Goal: Task Accomplishment & Management: Complete application form

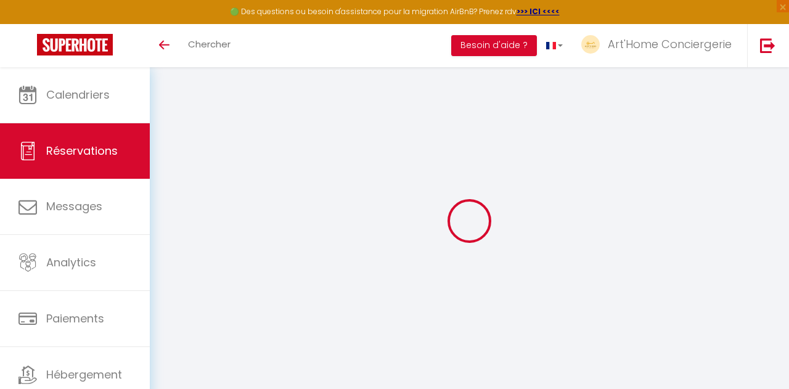
select select "cancelled"
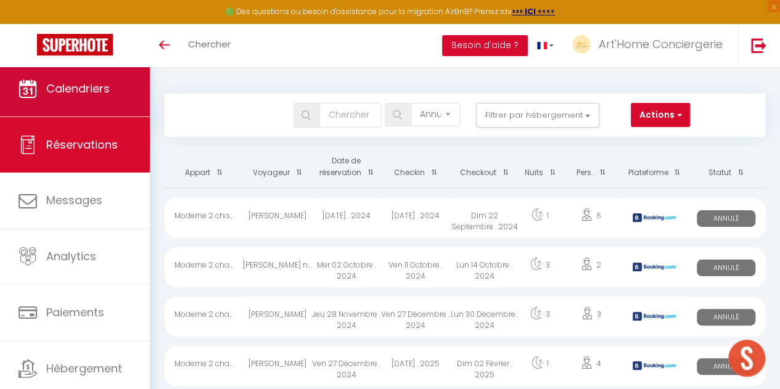
click at [99, 94] on span "Calendriers" at bounding box center [78, 88] width 64 height 15
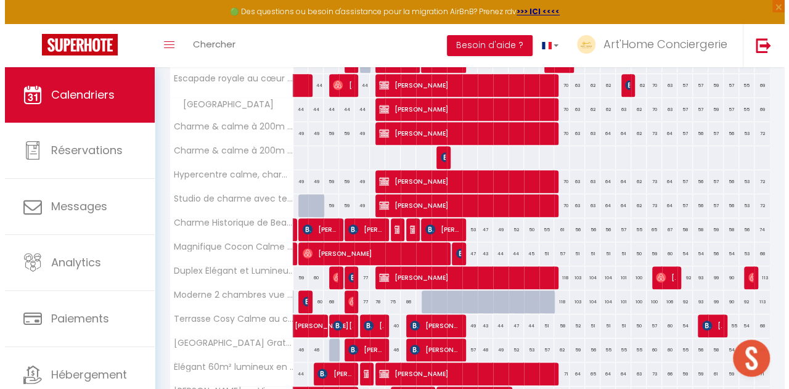
scroll to position [283, 0]
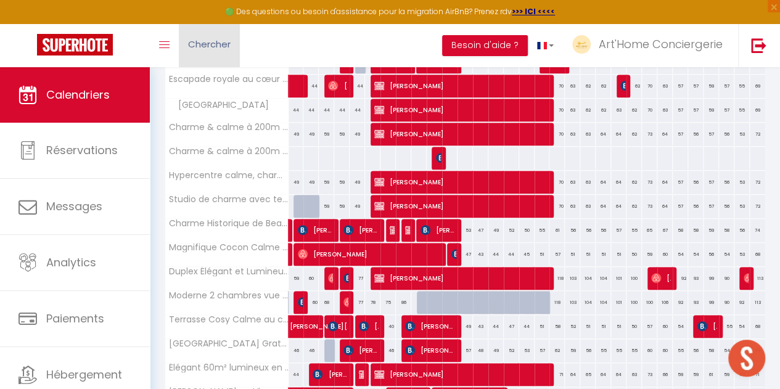
click at [230, 49] on span "Chercher" at bounding box center [209, 44] width 43 height 13
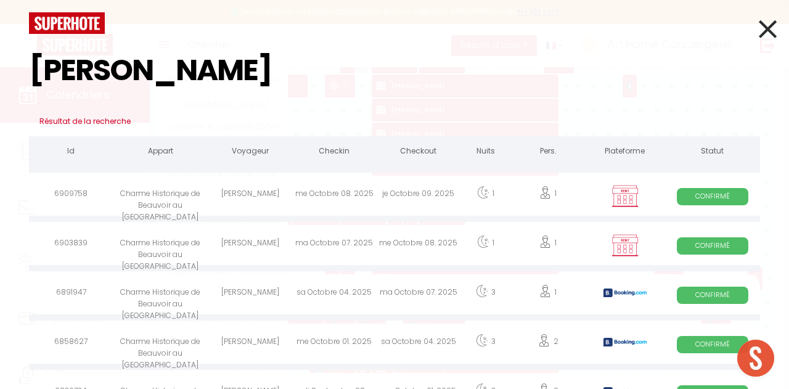
type input "[PERSON_NAME]"
click at [279, 199] on div "[PERSON_NAME]" at bounding box center [250, 196] width 84 height 40
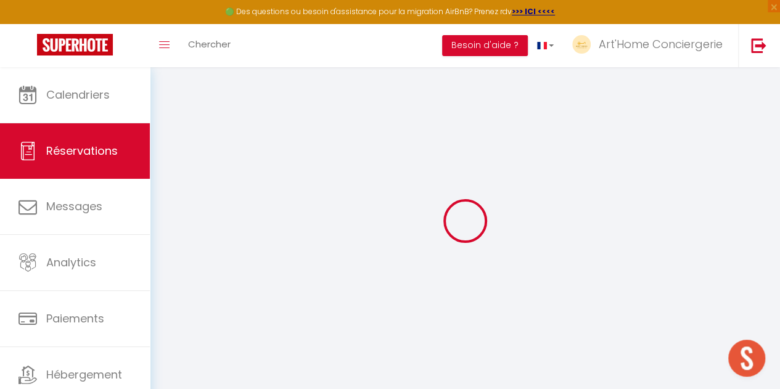
type input "[PERSON_NAME]"
type input "[EMAIL_ADDRESS][DOMAIN_NAME]"
type input "[PHONE_NUMBER]"
select select "FR"
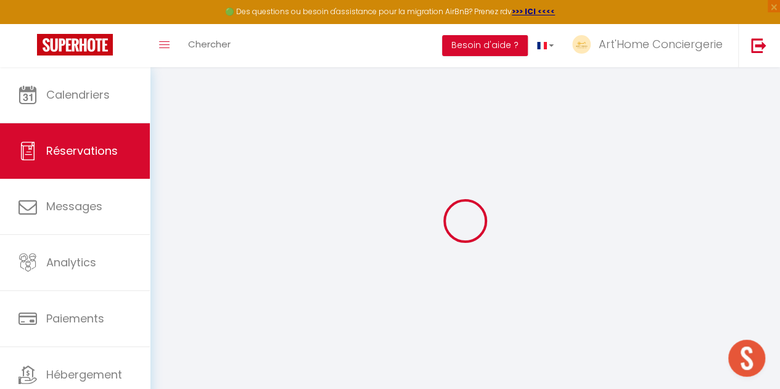
select select "31309"
select select "1"
type input "Mer 08 Octobre 2025"
select select
type input "Jeu 09 Octobre 2025"
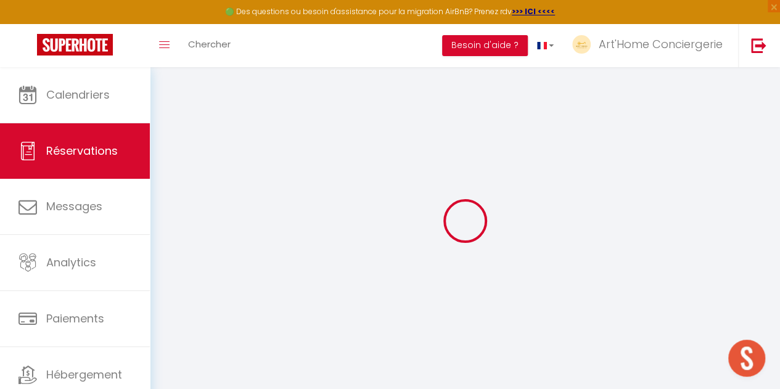
select select
type input "1"
select select "12"
select select
type input "63"
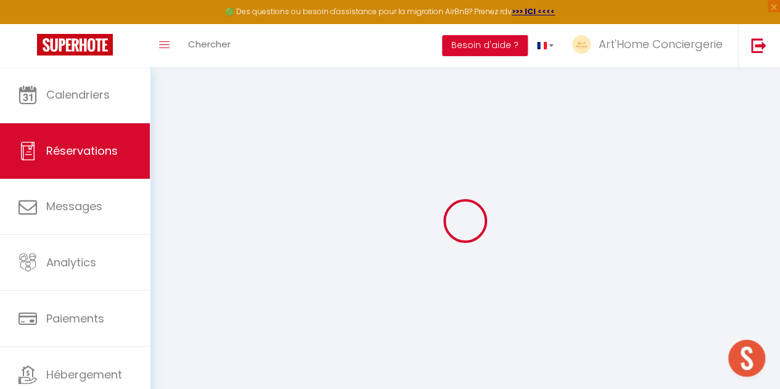
checkbox input "false"
type input "0"
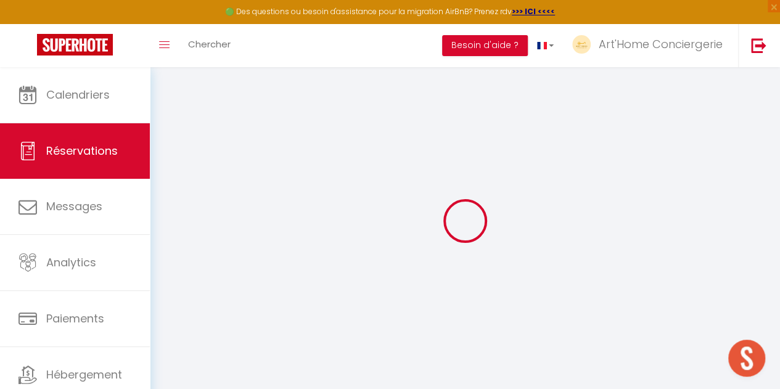
select select
select select "14"
checkbox input "false"
select select
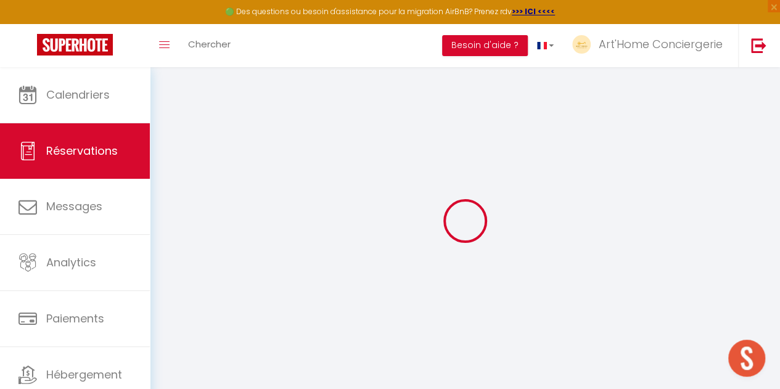
select select
checkbox input "false"
select select
checkbox input "false"
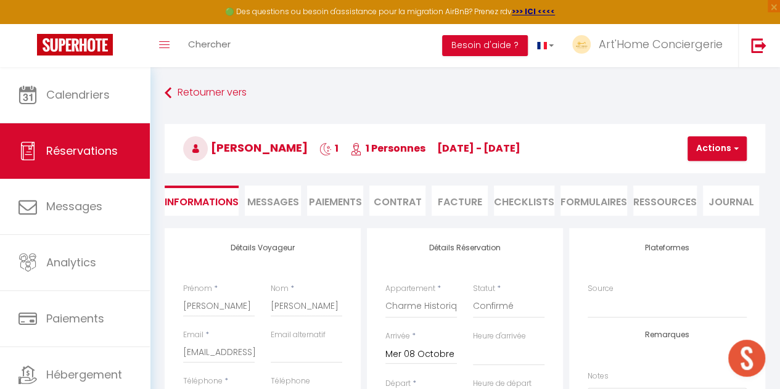
select select
checkbox input "false"
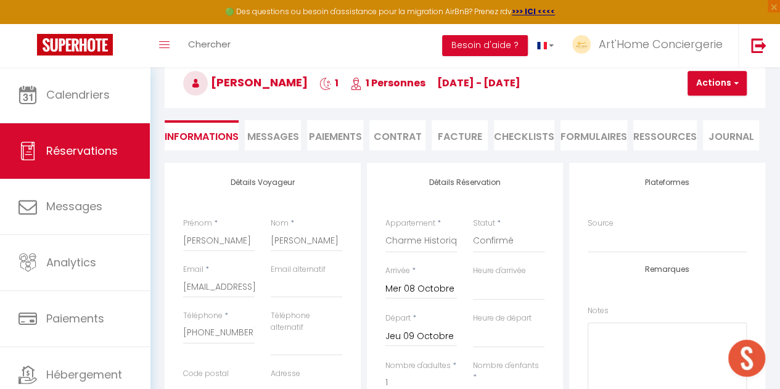
select select
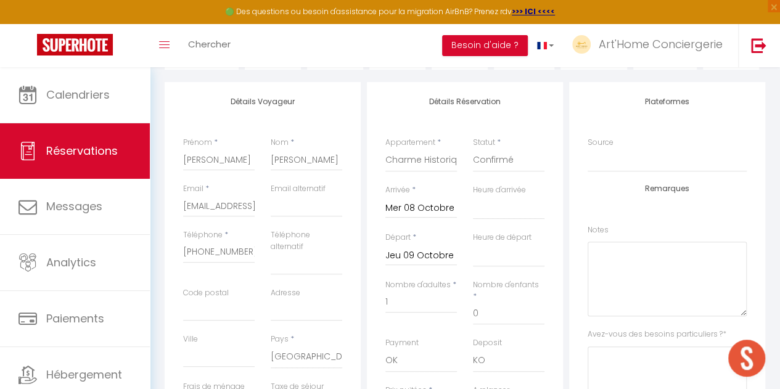
checkbox input "false"
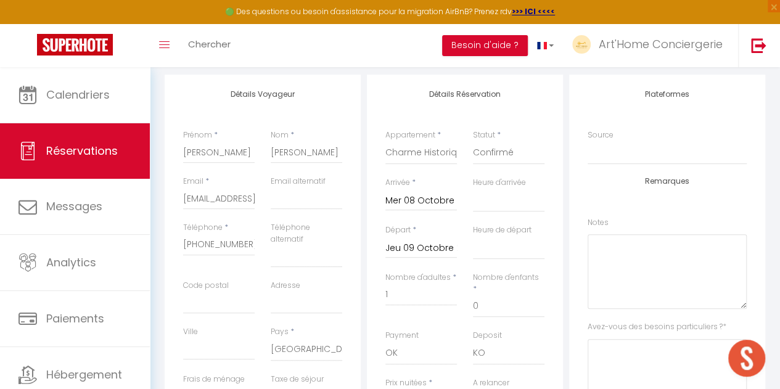
select select
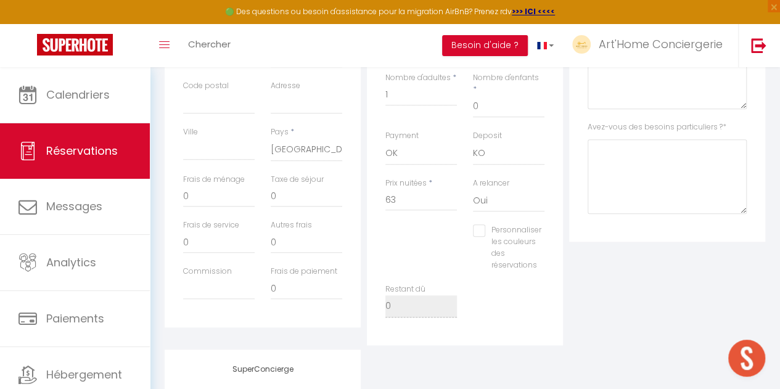
scroll to position [405, 0]
